Goal: Task Accomplishment & Management: Manage account settings

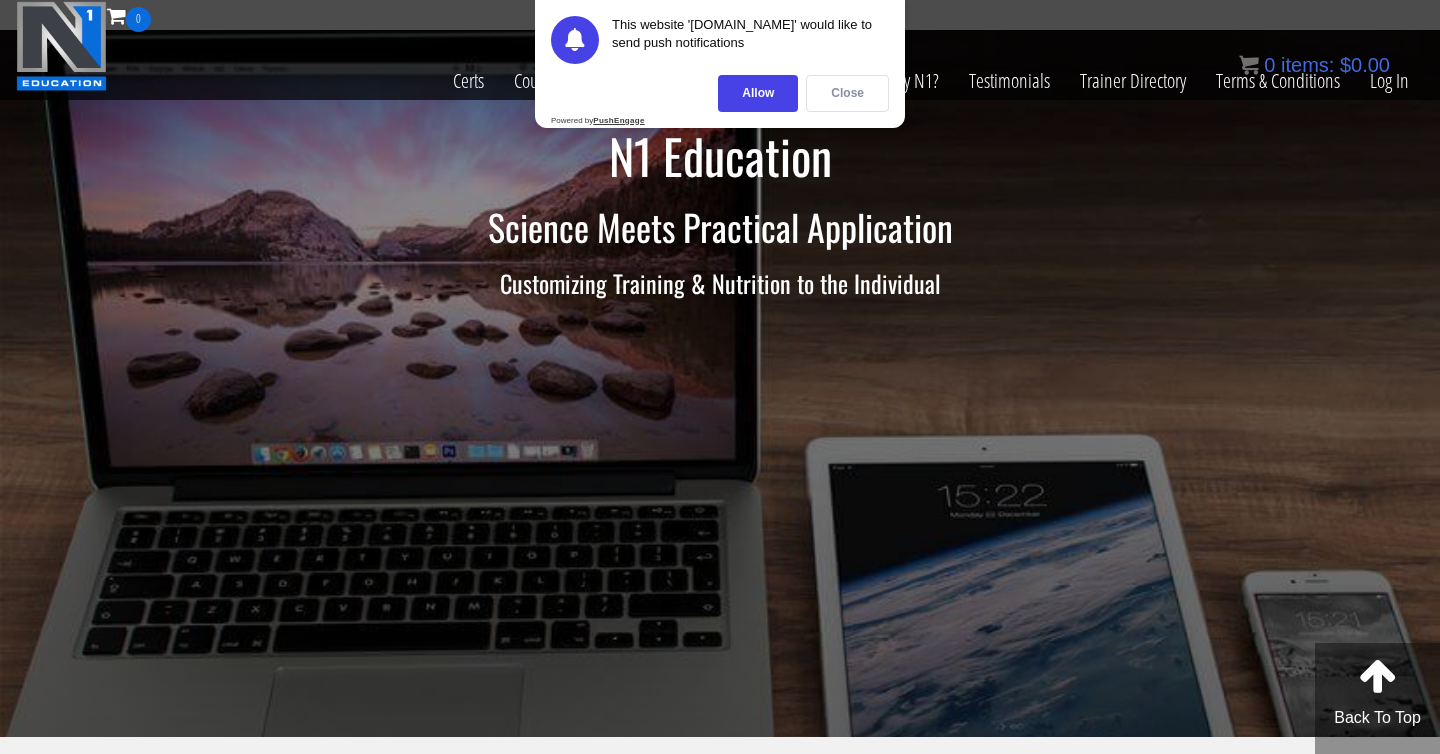
click at [847, 98] on div "Close" at bounding box center [847, 93] width 83 height 37
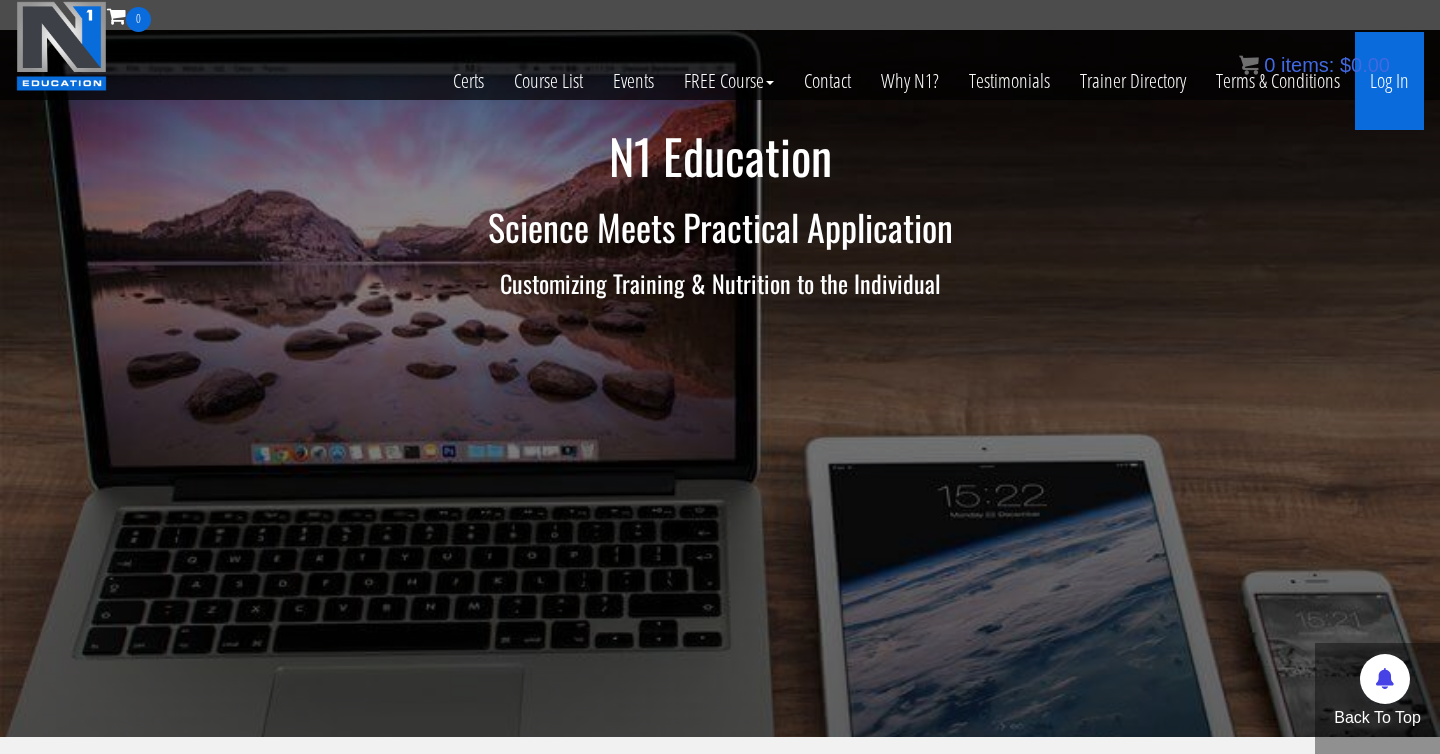
click at [1380, 86] on link "Log In" at bounding box center [1389, 81] width 69 height 98
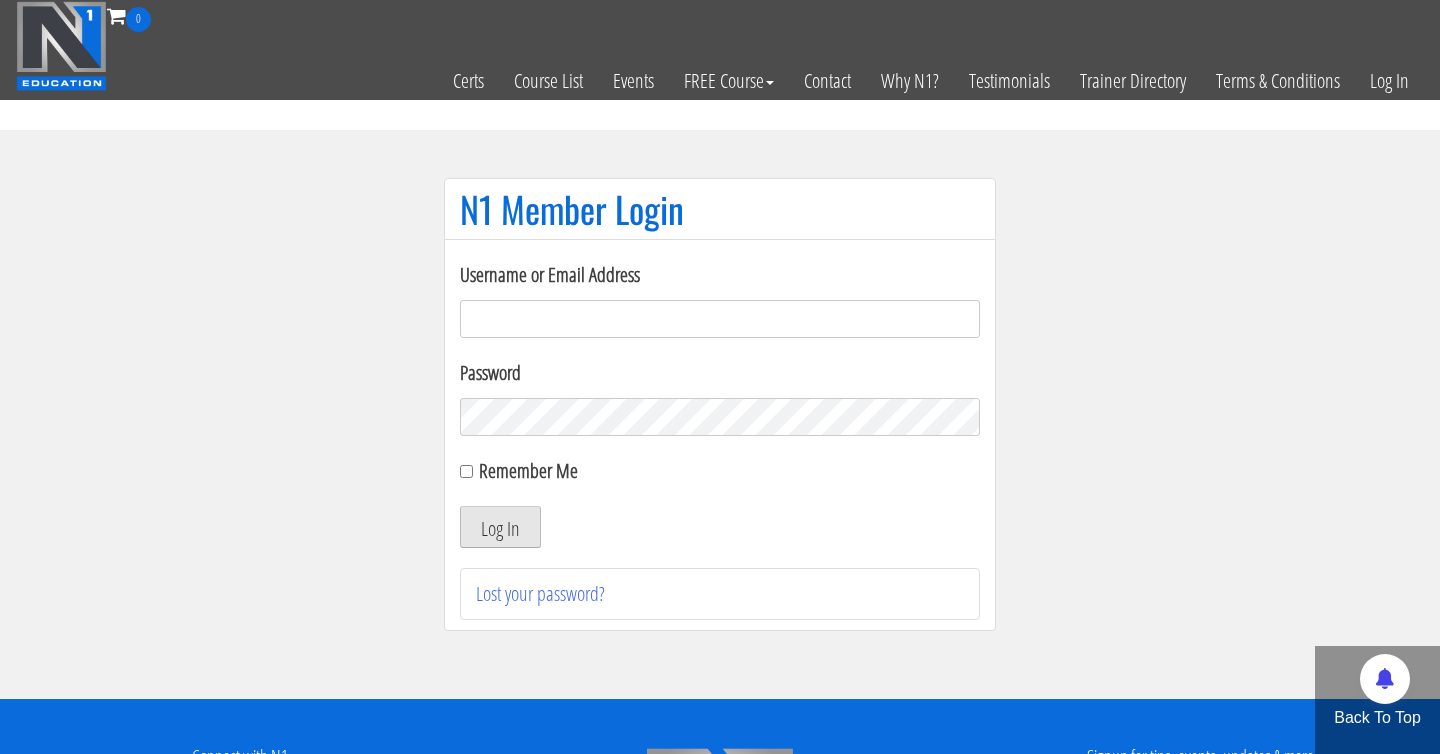
type input "[EMAIL_ADDRESS][DOMAIN_NAME]"
click at [506, 531] on button "Log In" at bounding box center [500, 527] width 81 height 42
